Goal: Task Accomplishment & Management: Use online tool/utility

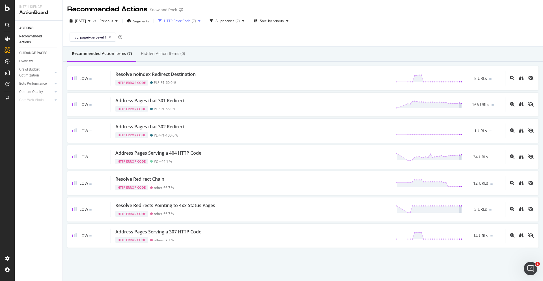
click at [191, 19] on div "HTTP Error Code" at bounding box center [177, 20] width 27 height 3
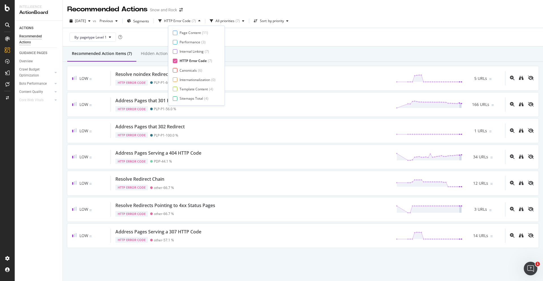
click at [180, 60] on div "HTTP Error Code" at bounding box center [193, 60] width 27 height 5
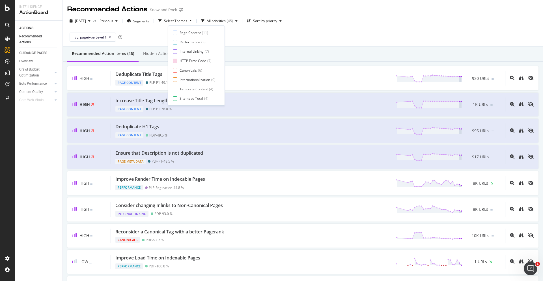
scroll to position [9, 0]
click at [186, 101] on div "Page Content ( 11 ) Performance ( 3 ) Internal Linking ( 7 ) HTTP Error Code ( …" at bounding box center [196, 65] width 57 height 80
click at [185, 98] on div "Page Meta Data" at bounding box center [192, 98] width 25 height 5
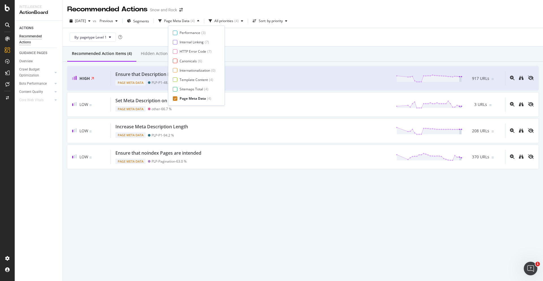
click at [247, 44] on div "By: pagetype Level 1" at bounding box center [302, 37] width 471 height 18
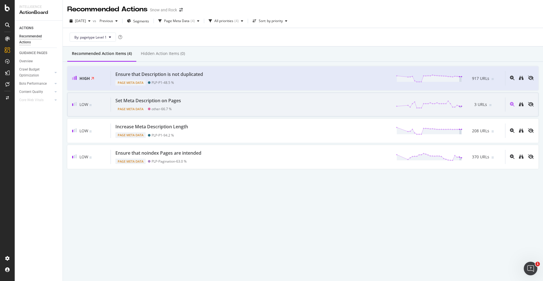
click at [201, 107] on div "Set Meta Description on Pages Page Meta Data other - 66.7 % 3 URLs" at bounding box center [308, 104] width 394 height 14
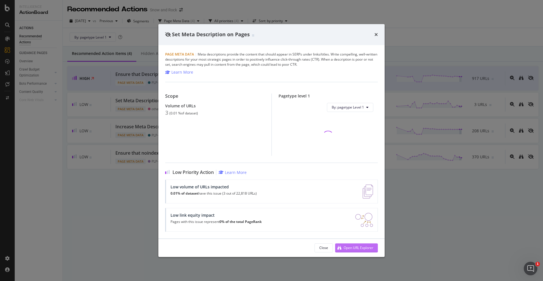
click at [356, 247] on div "Open URL Explorer" at bounding box center [359, 247] width 30 height 5
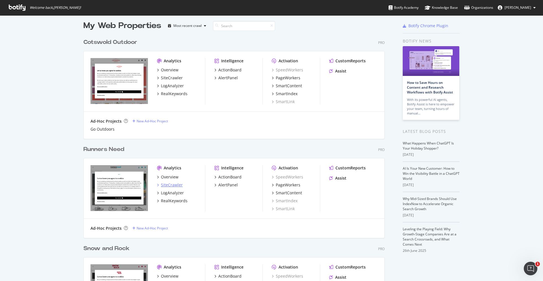
click at [179, 184] on div "SiteCrawler" at bounding box center [172, 185] width 22 height 6
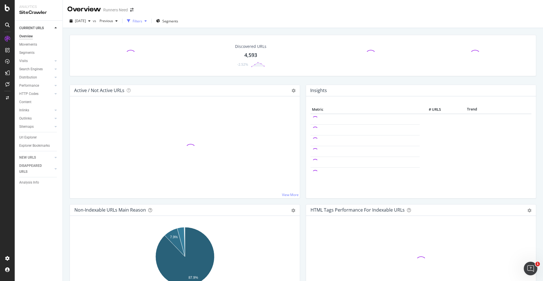
click at [149, 23] on div "button" at bounding box center [145, 20] width 7 height 3
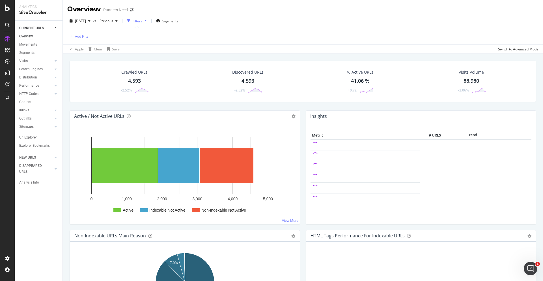
click at [86, 37] on div "Add Filter" at bounding box center [82, 36] width 15 height 5
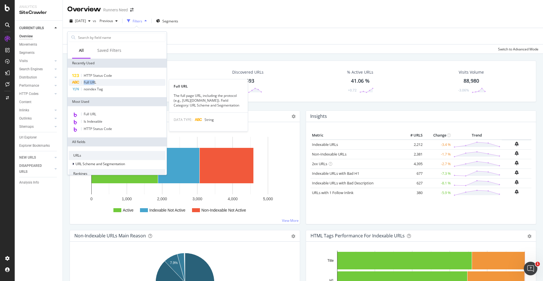
click at [94, 80] on span "Full URL" at bounding box center [90, 82] width 12 height 5
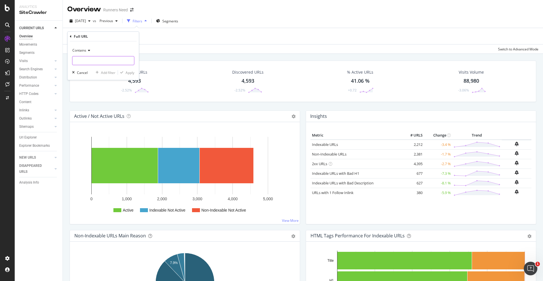
click at [84, 58] on input "text" at bounding box center [103, 60] width 62 height 9
type input "html.html"
click at [132, 72] on div "Apply" at bounding box center [130, 72] width 9 height 5
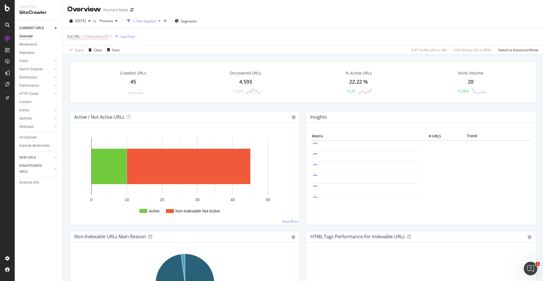
click at [131, 83] on div "45" at bounding box center [133, 81] width 6 height 7
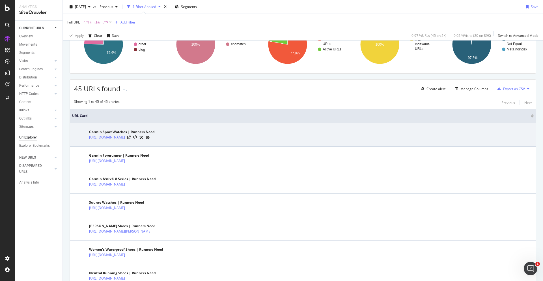
scroll to position [65, 0]
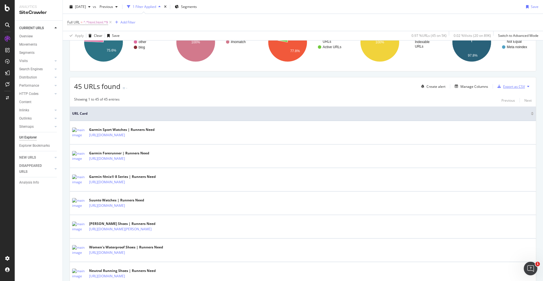
click at [511, 89] on div "Export as CSV" at bounding box center [511, 86] width 30 height 8
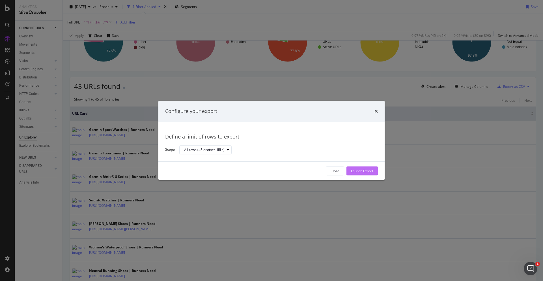
click at [363, 173] on div "Launch Export" at bounding box center [362, 171] width 22 height 8
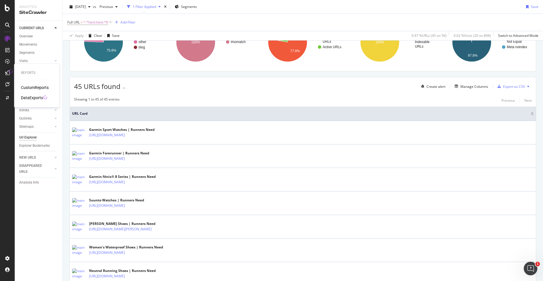
click at [36, 96] on div "DataExports" at bounding box center [32, 98] width 22 height 6
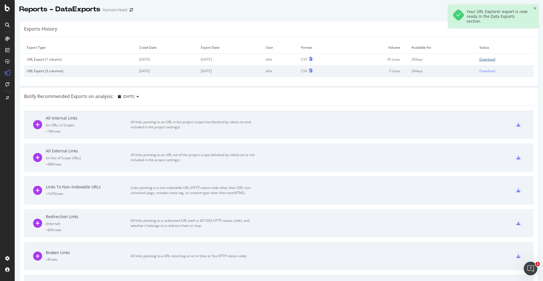
click at [494, 58] on div "Download" at bounding box center [488, 59] width 16 height 5
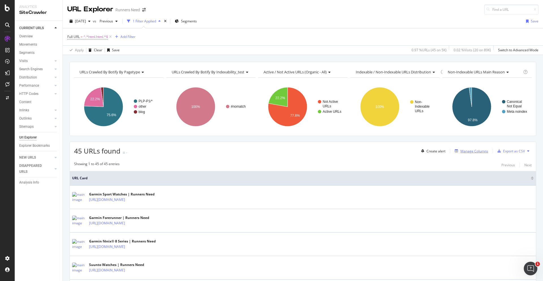
click at [470, 147] on button "Manage Columns" at bounding box center [471, 150] width 36 height 7
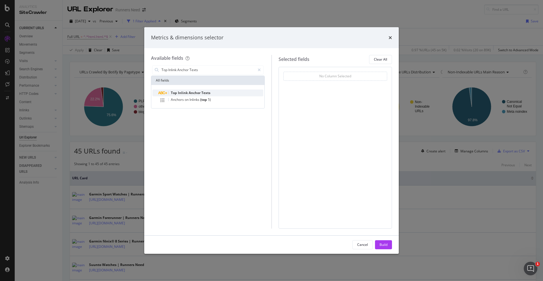
type input "Top Inlink Anchor Texts"
click at [214, 95] on div "Top Inlink Anchor Texts" at bounding box center [211, 92] width 104 height 7
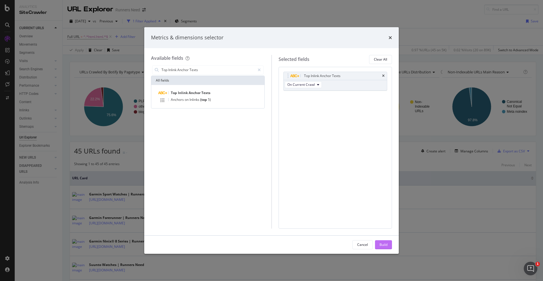
click at [383, 241] on div "Build" at bounding box center [384, 244] width 8 height 8
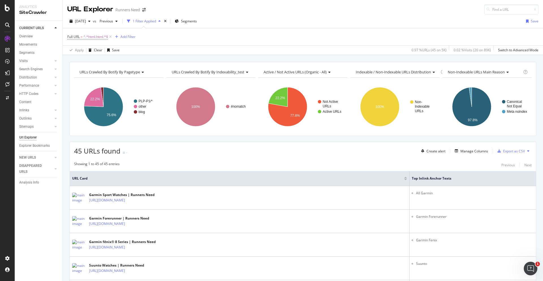
click at [526, 152] on button at bounding box center [528, 150] width 7 height 9
click at [512, 150] on div "Export as CSV" at bounding box center [514, 151] width 22 height 5
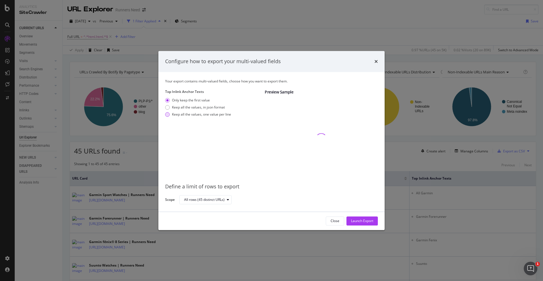
click at [216, 115] on div "Keep all the values, one value per line" at bounding box center [201, 114] width 59 height 5
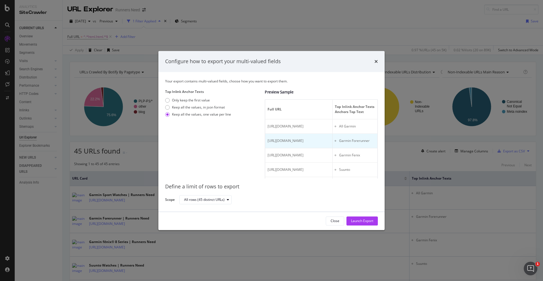
scroll to position [0, 64]
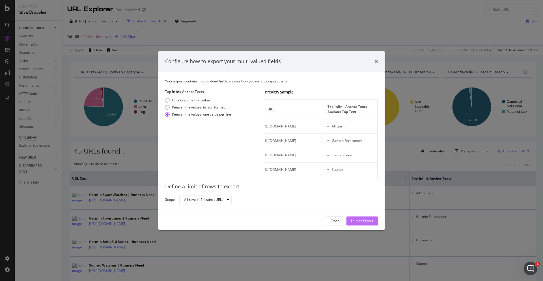
click at [363, 219] on div "Launch Export" at bounding box center [362, 220] width 22 height 5
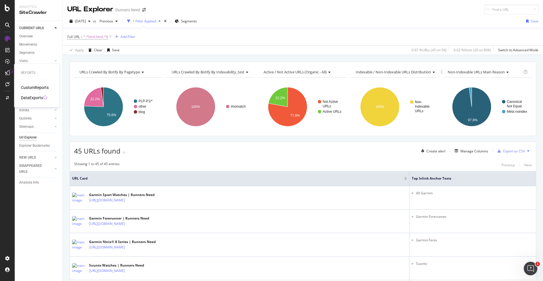
click at [29, 96] on div "DataExports" at bounding box center [32, 98] width 22 height 6
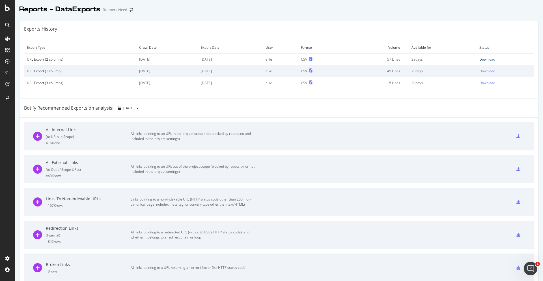
click at [486, 60] on div "Download" at bounding box center [488, 59] width 16 height 5
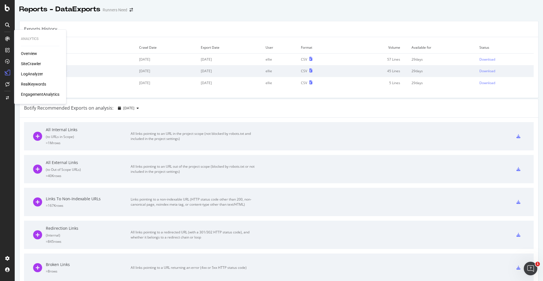
click at [29, 63] on div "SiteCrawler" at bounding box center [31, 64] width 20 height 6
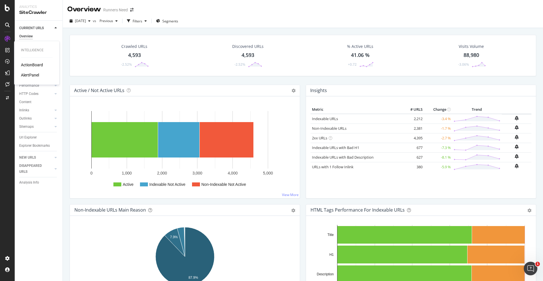
click at [31, 64] on div "ActionBoard" at bounding box center [32, 65] width 22 height 6
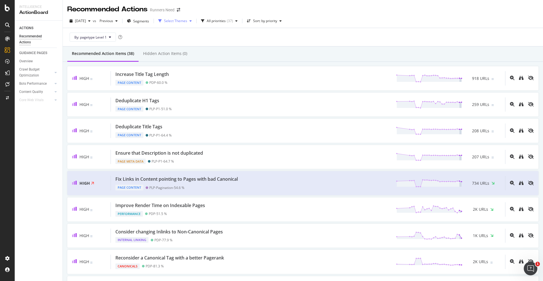
click at [187, 23] on div "Select Themes" at bounding box center [175, 20] width 23 height 3
click at [180, 96] on div "Page Meta Data" at bounding box center [191, 98] width 25 height 5
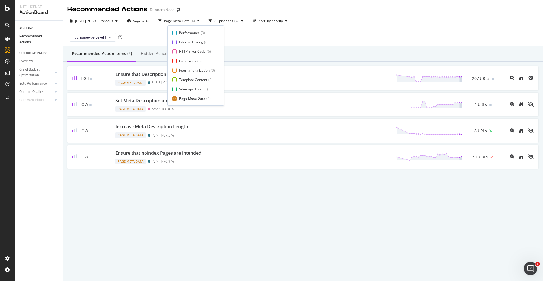
click at [251, 64] on div "High Ensure that Description is not duplicated Page Meta Data PLP-P1 - 64.7 % 2…" at bounding box center [303, 117] width 481 height 111
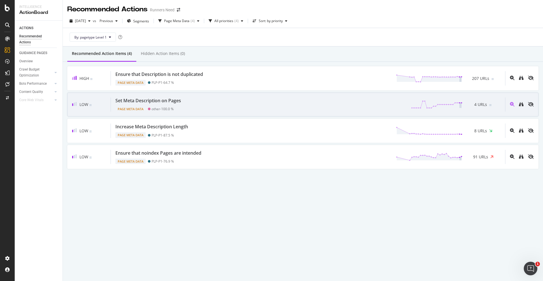
click at [227, 106] on div "Set Meta Description on Pages Page Meta Data other - 100.0 % 4 URLs" at bounding box center [308, 104] width 394 height 14
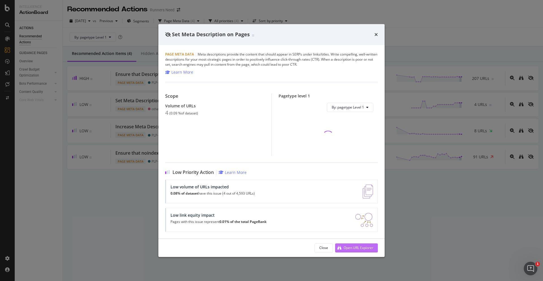
click at [345, 244] on div "Open URL Explorer" at bounding box center [354, 247] width 38 height 8
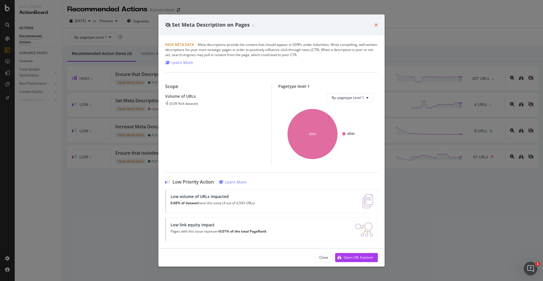
click at [376, 24] on icon "times" at bounding box center [376, 25] width 3 height 5
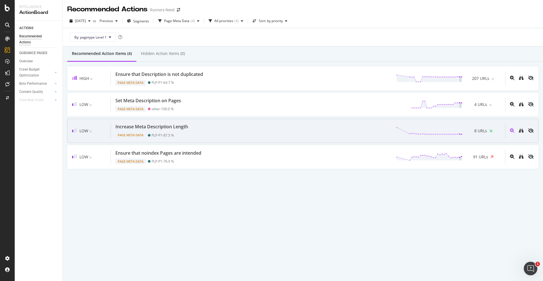
click at [210, 126] on div "Increase Meta Description Length Page Meta Data PLP-P1 - 87.5 % 8 URLs" at bounding box center [308, 130] width 394 height 14
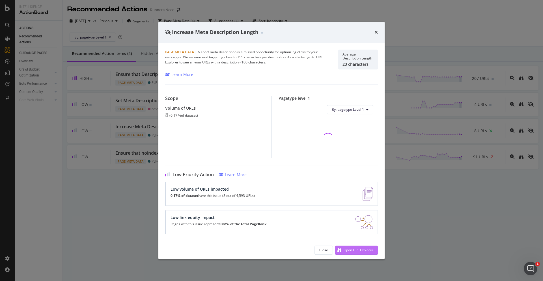
click at [351, 251] on div "Open URL Explorer" at bounding box center [359, 249] width 30 height 5
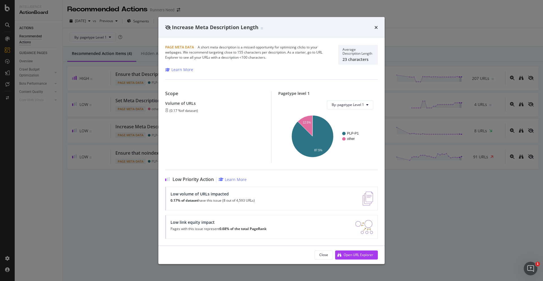
click at [103, 267] on div "Increase Meta Description Length Page Meta Data | A short meta description is a…" at bounding box center [271, 140] width 543 height 281
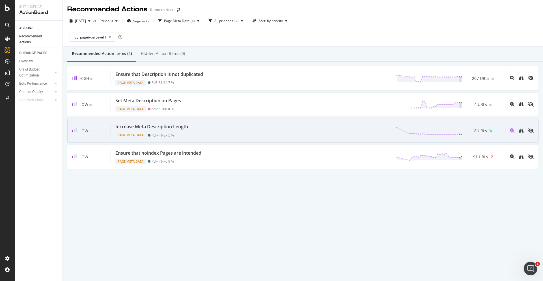
click at [190, 132] on div "Page Meta Data PLP-P1 - 87.5 %" at bounding box center [152, 134] width 75 height 8
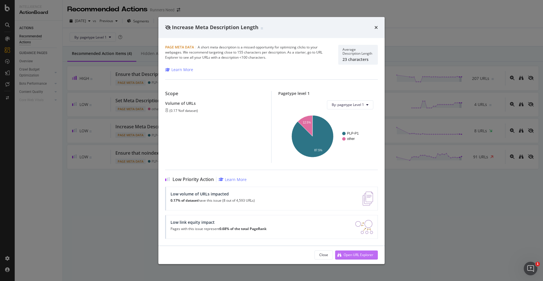
click at [361, 255] on div "Open URL Explorer" at bounding box center [359, 254] width 30 height 5
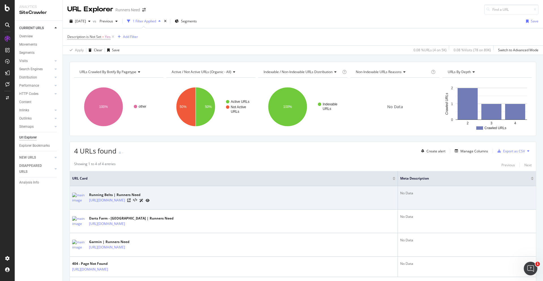
click at [150, 202] on div at bounding box center [138, 200] width 22 height 6
click at [131, 200] on icon at bounding box center [128, 199] width 3 height 3
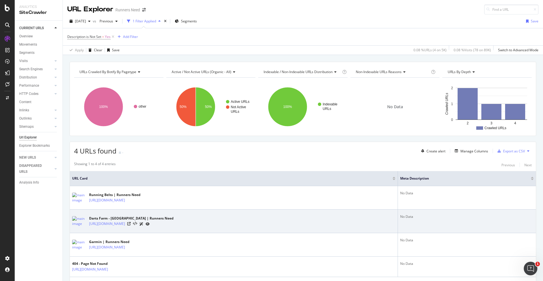
scroll to position [29, 0]
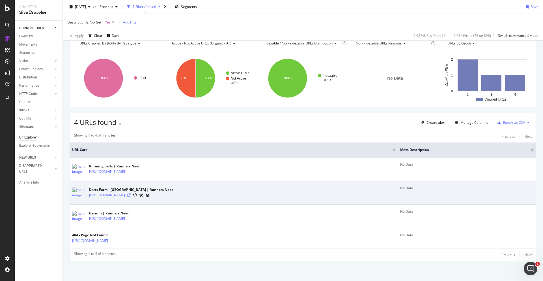
click at [131, 195] on icon at bounding box center [128, 194] width 3 height 3
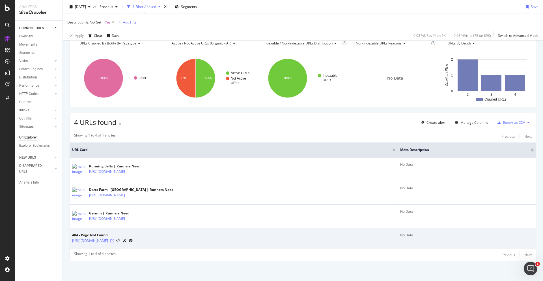
click at [114, 241] on icon at bounding box center [111, 240] width 3 height 3
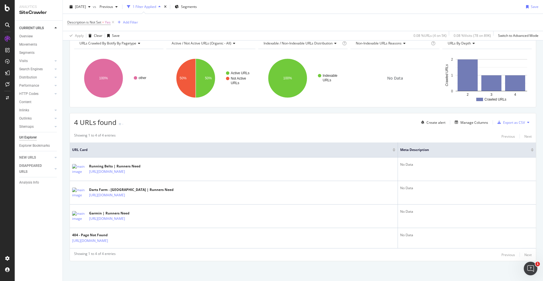
scroll to position [0, 0]
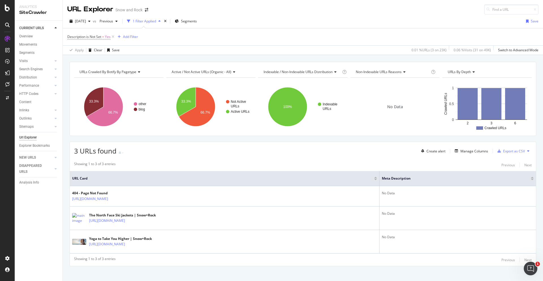
scroll to position [5, 0]
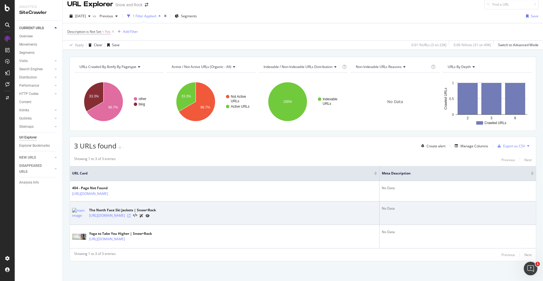
click at [131, 215] on icon at bounding box center [128, 215] width 3 height 3
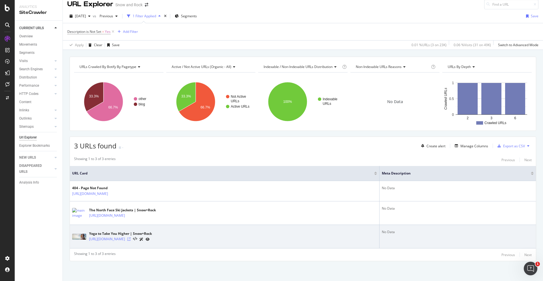
click at [131, 239] on icon at bounding box center [128, 238] width 3 height 3
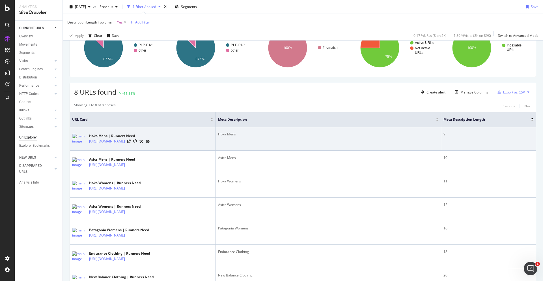
scroll to position [59, 0]
click at [131, 140] on icon at bounding box center [128, 140] width 3 height 3
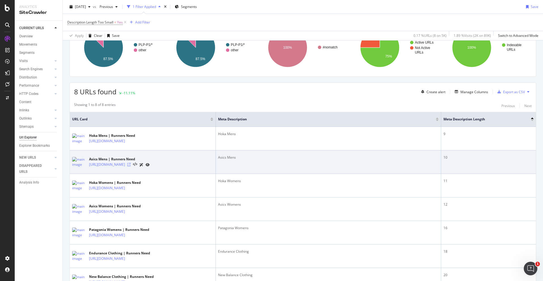
click at [131, 165] on icon at bounding box center [128, 164] width 3 height 3
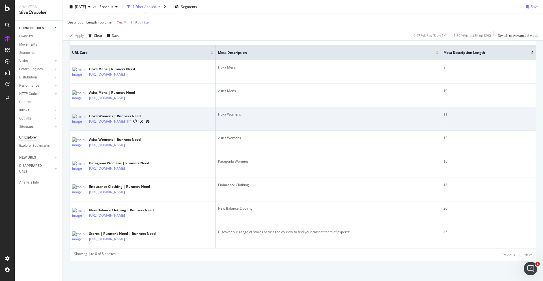
click at [131, 122] on icon at bounding box center [128, 121] width 3 height 3
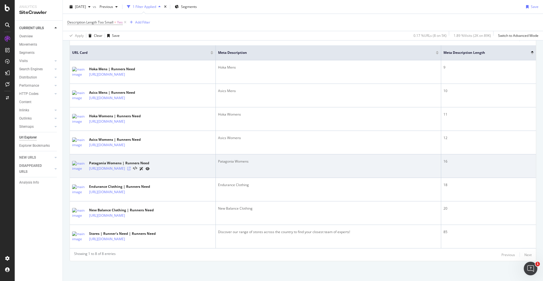
click at [131, 168] on icon at bounding box center [128, 168] width 3 height 3
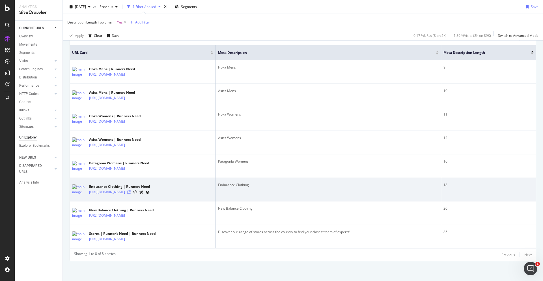
click at [131, 190] on icon at bounding box center [128, 191] width 3 height 3
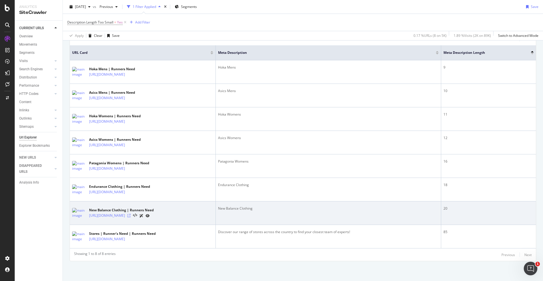
click at [131, 216] on icon at bounding box center [128, 215] width 3 height 3
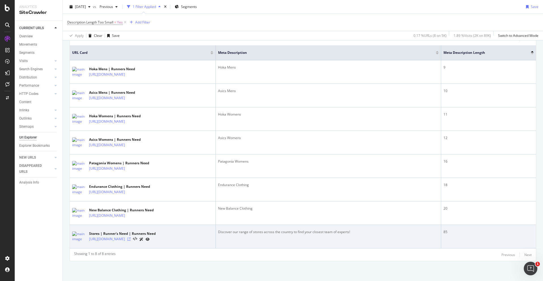
click at [131, 239] on icon at bounding box center [128, 238] width 3 height 3
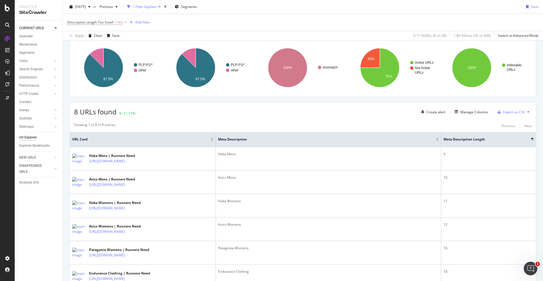
scroll to position [0, 0]
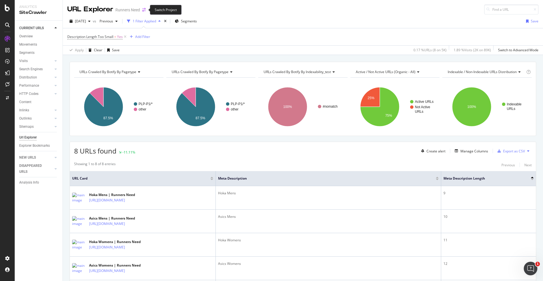
click at [144, 10] on icon "arrow-right-arrow-left" at bounding box center [143, 10] width 3 height 4
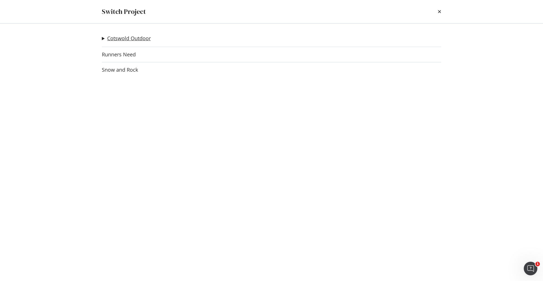
click at [133, 37] on link "Cotswold Outdoor" at bounding box center [129, 38] width 44 height 6
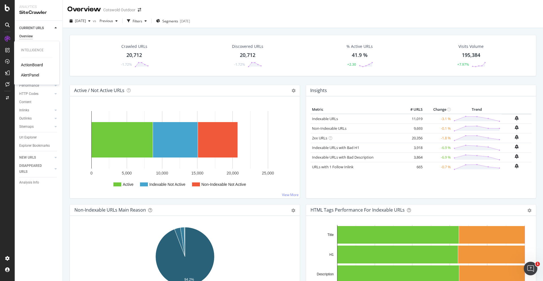
click at [35, 65] on div "ActionBoard" at bounding box center [32, 65] width 22 height 6
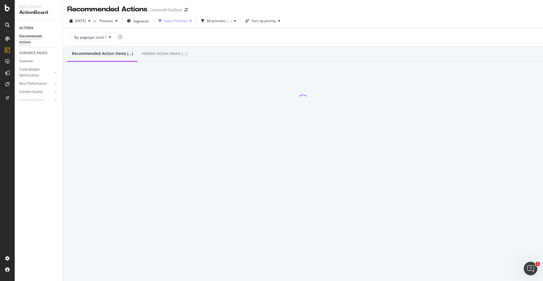
click at [177, 22] on div "Select Themes" at bounding box center [175, 20] width 23 height 3
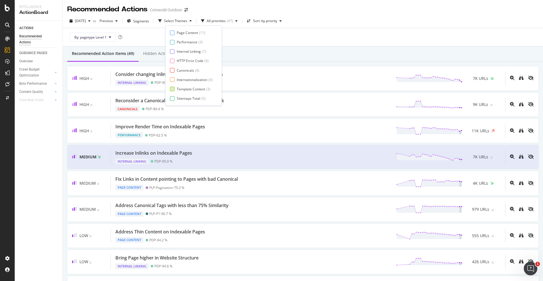
scroll to position [9, 0]
click at [187, 97] on div "Page Meta Data" at bounding box center [189, 98] width 25 height 5
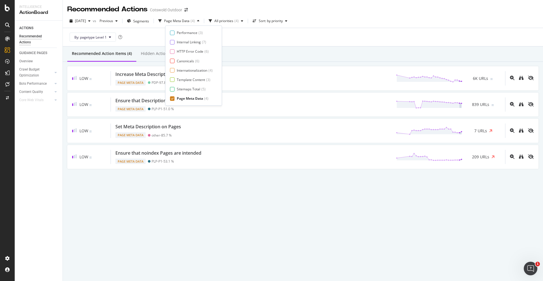
click at [254, 49] on div "Recommended Action Items (4) Hidden Action Items (0)" at bounding box center [303, 53] width 481 height 15
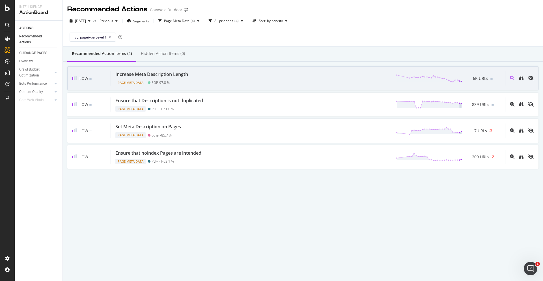
click at [207, 78] on div "Increase Meta Description Length Page Meta Data PDP - 97.8 % 6K URLs" at bounding box center [308, 78] width 394 height 14
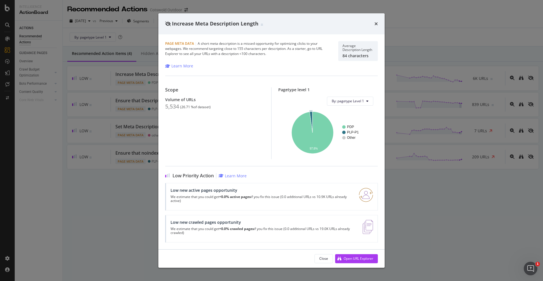
click at [352, 134] on text "PLP-P1" at bounding box center [353, 132] width 12 height 4
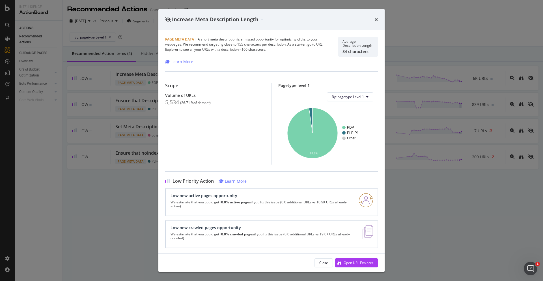
click at [376, 20] on icon "times" at bounding box center [376, 19] width 3 height 5
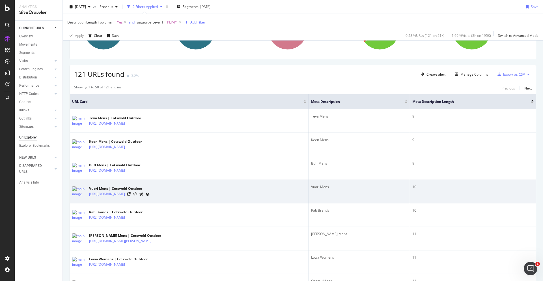
scroll to position [97, 0]
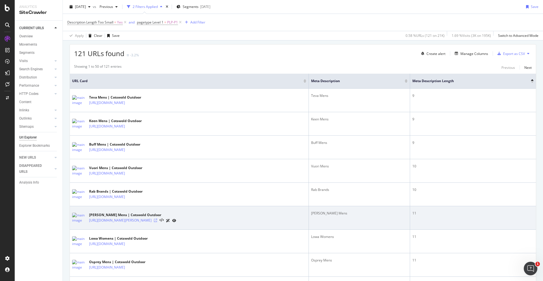
click at [157, 221] on icon at bounding box center [155, 219] width 3 height 3
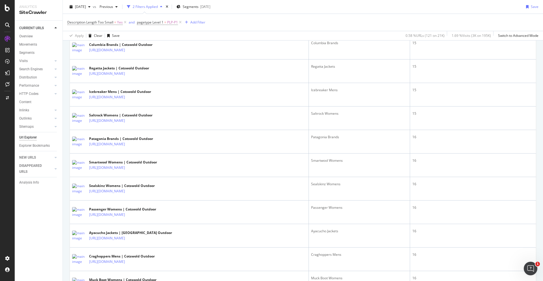
scroll to position [1112, 0]
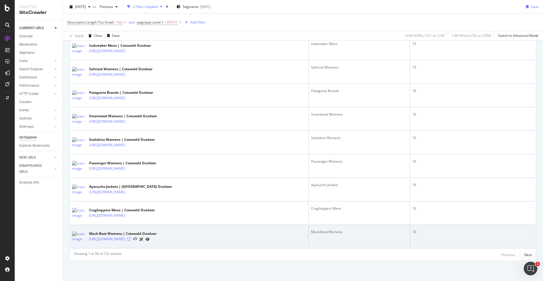
click at [131, 239] on icon at bounding box center [128, 238] width 3 height 3
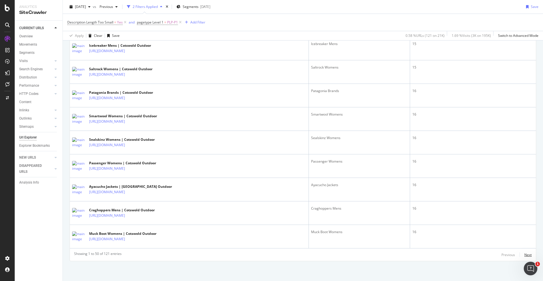
click at [528, 255] on div "Next" at bounding box center [528, 254] width 7 height 5
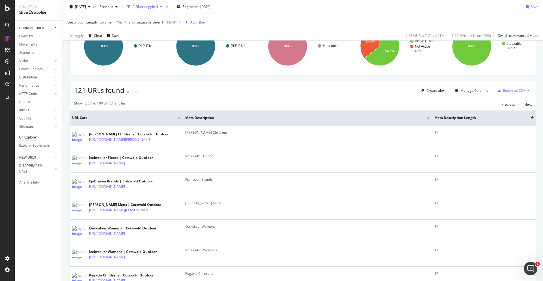
scroll to position [61, 0]
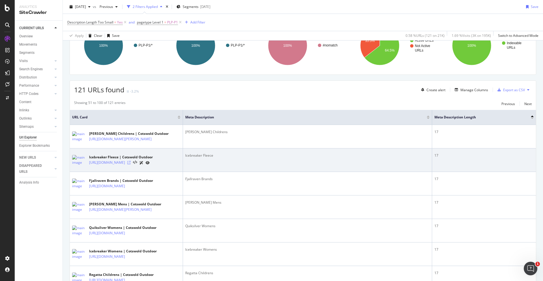
click at [131, 164] on icon at bounding box center [128, 162] width 3 height 3
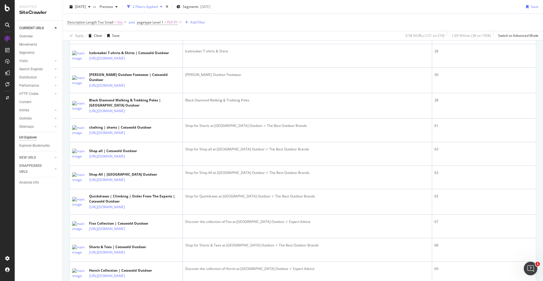
scroll to position [968, 0]
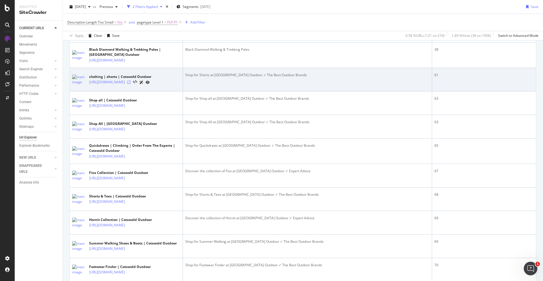
click at [131, 84] on icon at bounding box center [128, 81] width 3 height 3
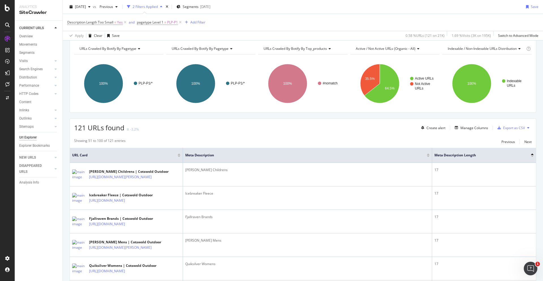
scroll to position [0, 0]
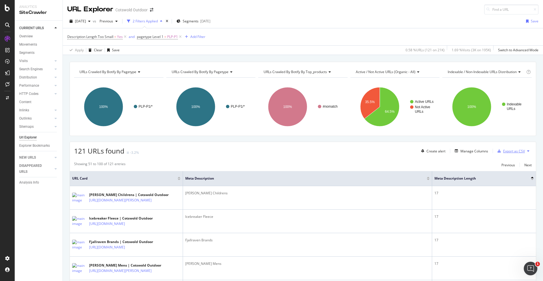
click at [514, 149] on div "Export as CSV" at bounding box center [514, 151] width 22 height 5
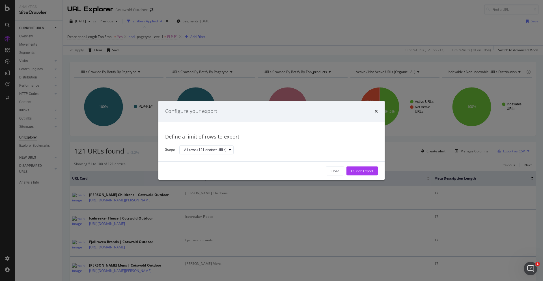
click at [363, 171] on div "Launch Export" at bounding box center [362, 170] width 22 height 5
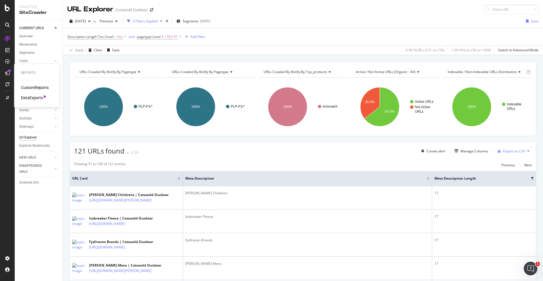
click at [32, 97] on div "DataExports" at bounding box center [32, 98] width 22 height 6
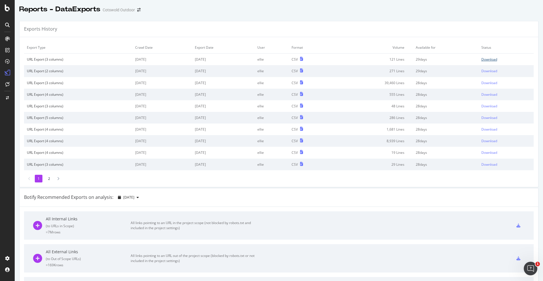
click at [489, 59] on div "Download" at bounding box center [490, 59] width 16 height 5
